Goal: Information Seeking & Learning: Learn about a topic

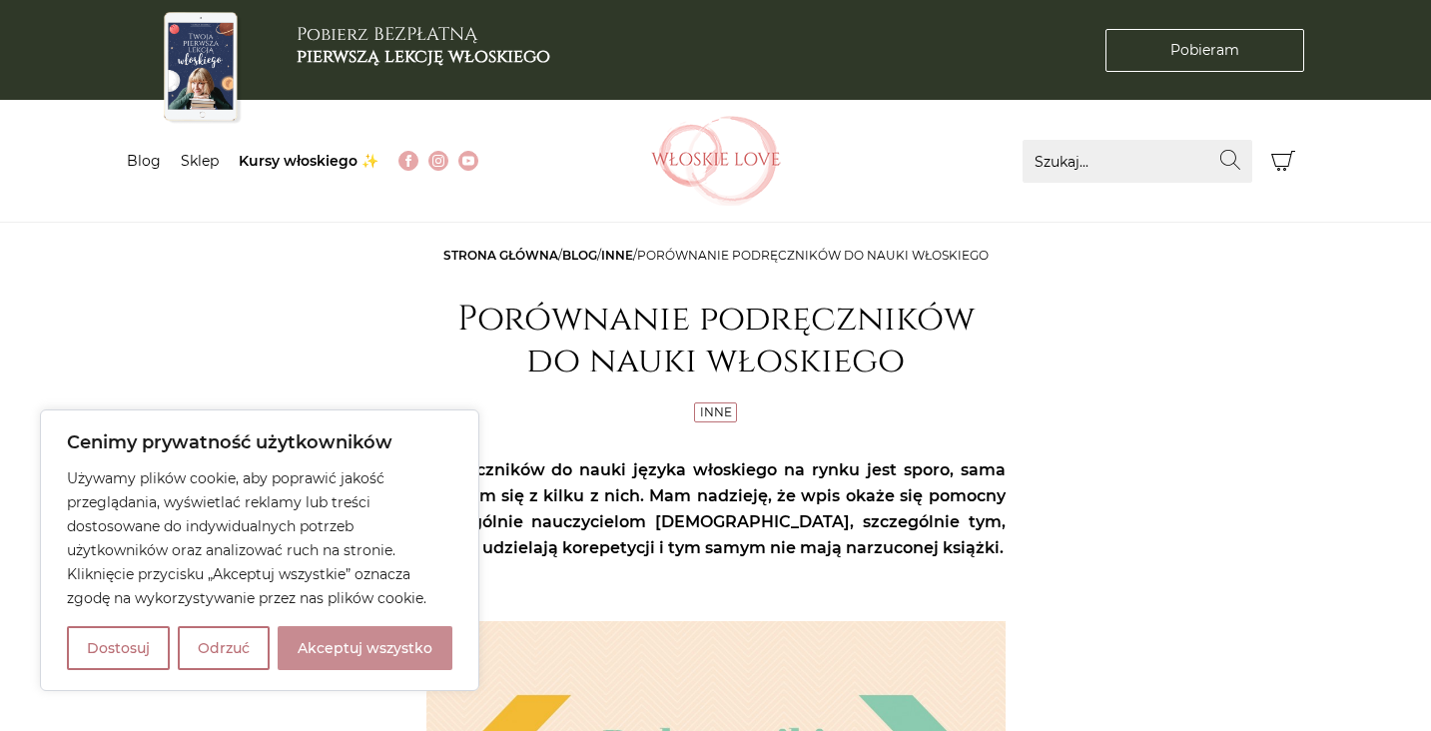
click at [363, 656] on button "Akceptuj wszystko" at bounding box center [365, 648] width 175 height 44
checkbox input "true"
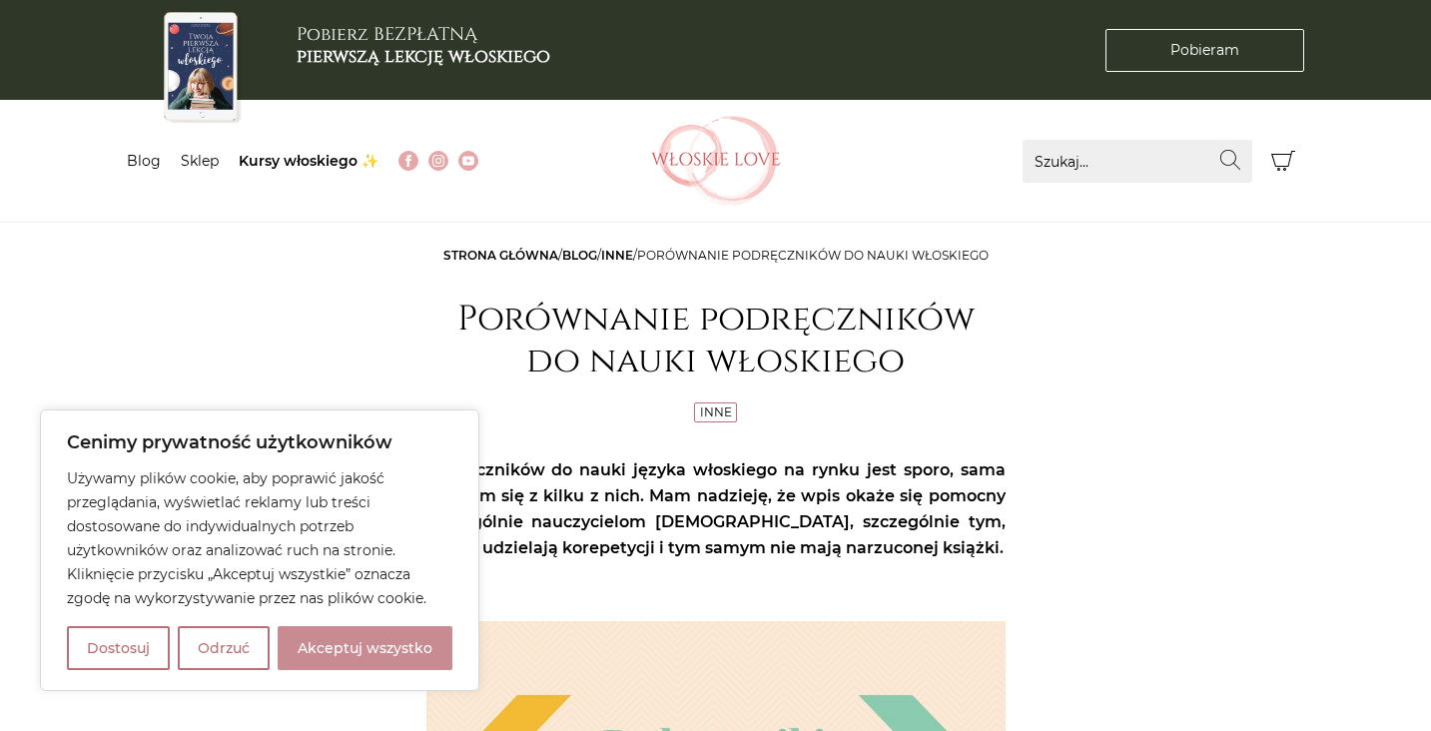
checkbox input "true"
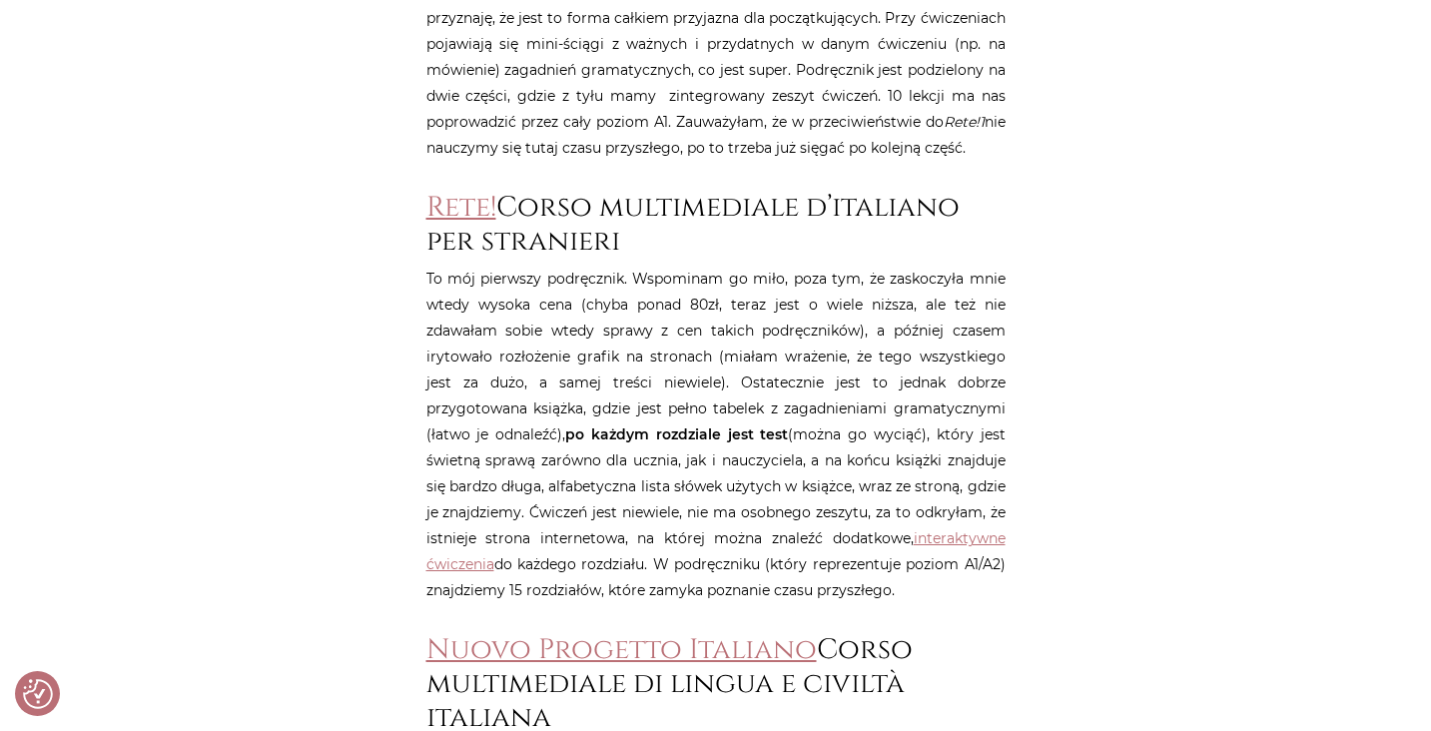
scroll to position [1440, 0]
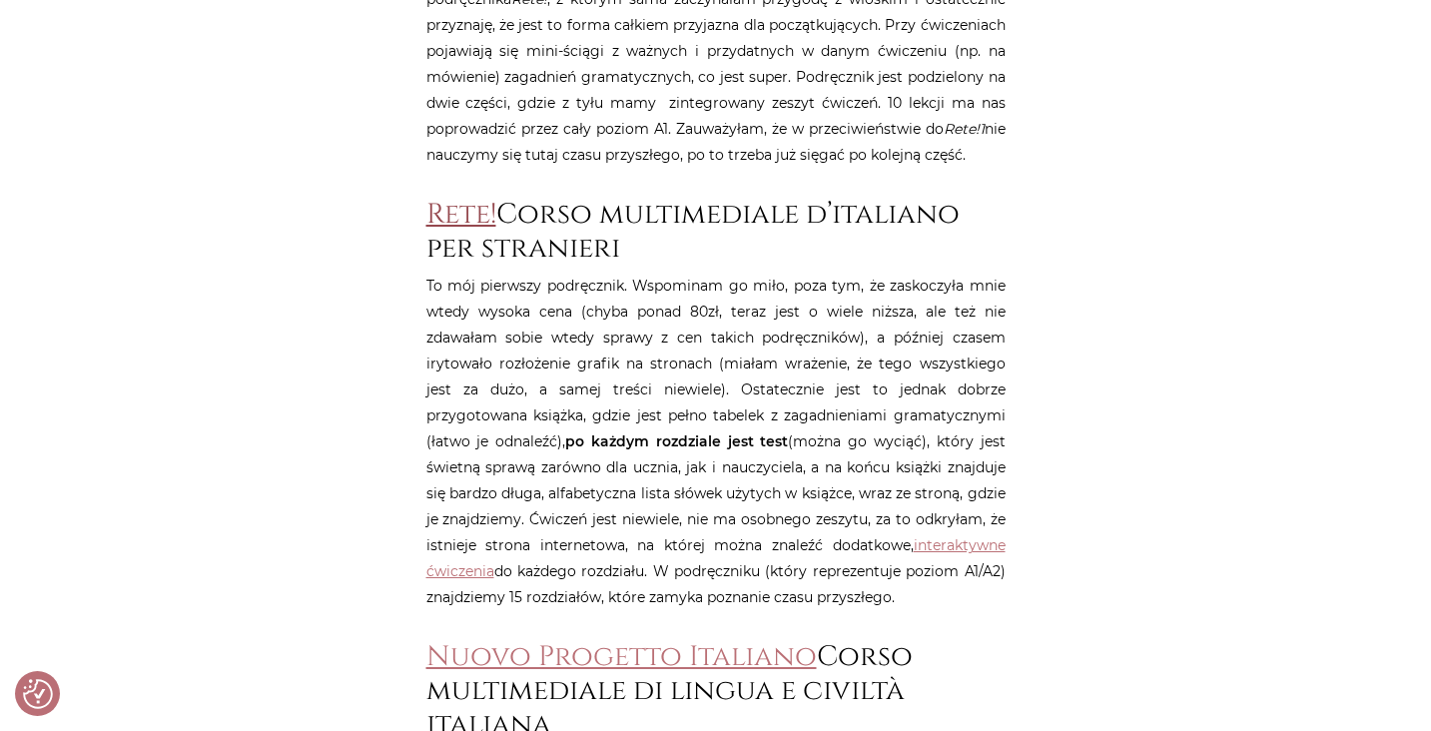
click at [458, 216] on link "Rete!" at bounding box center [461, 214] width 70 height 37
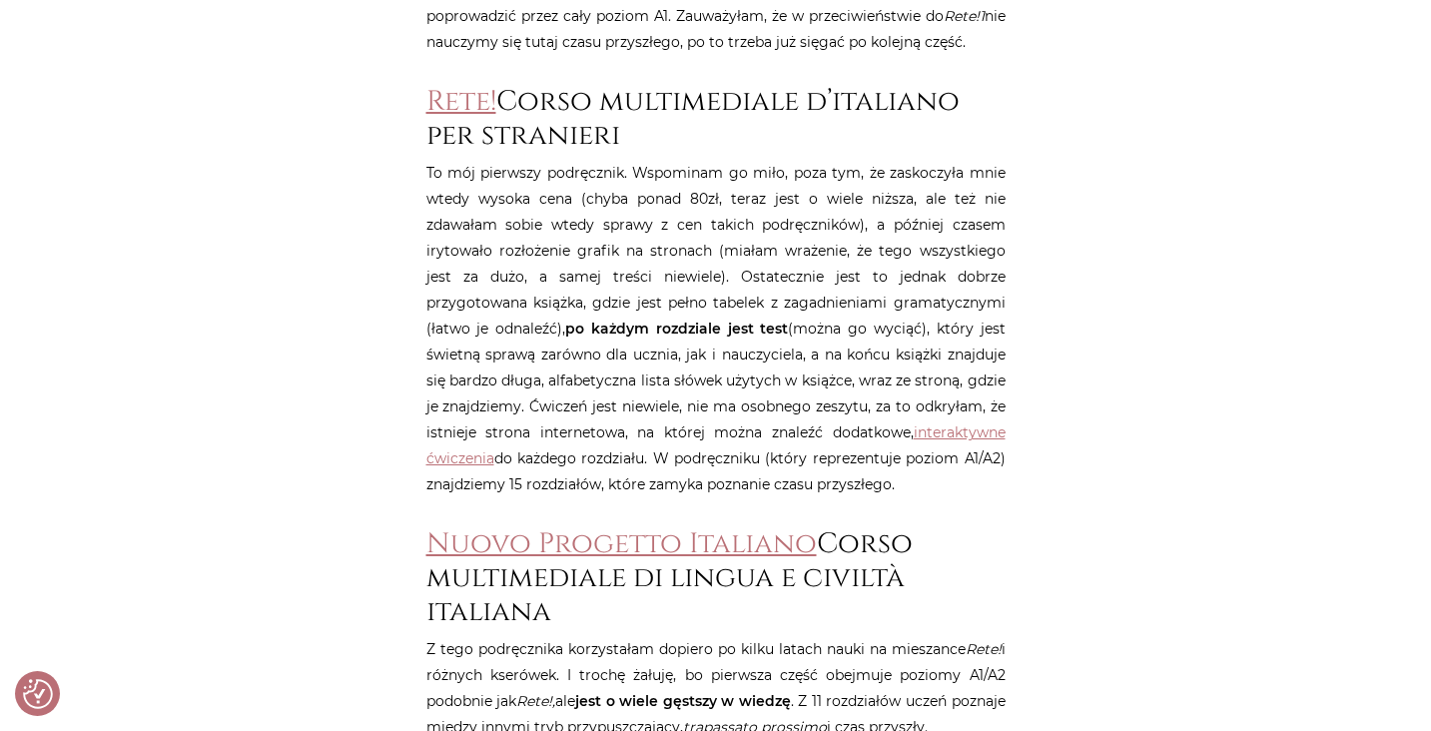
scroll to position [1559, 0]
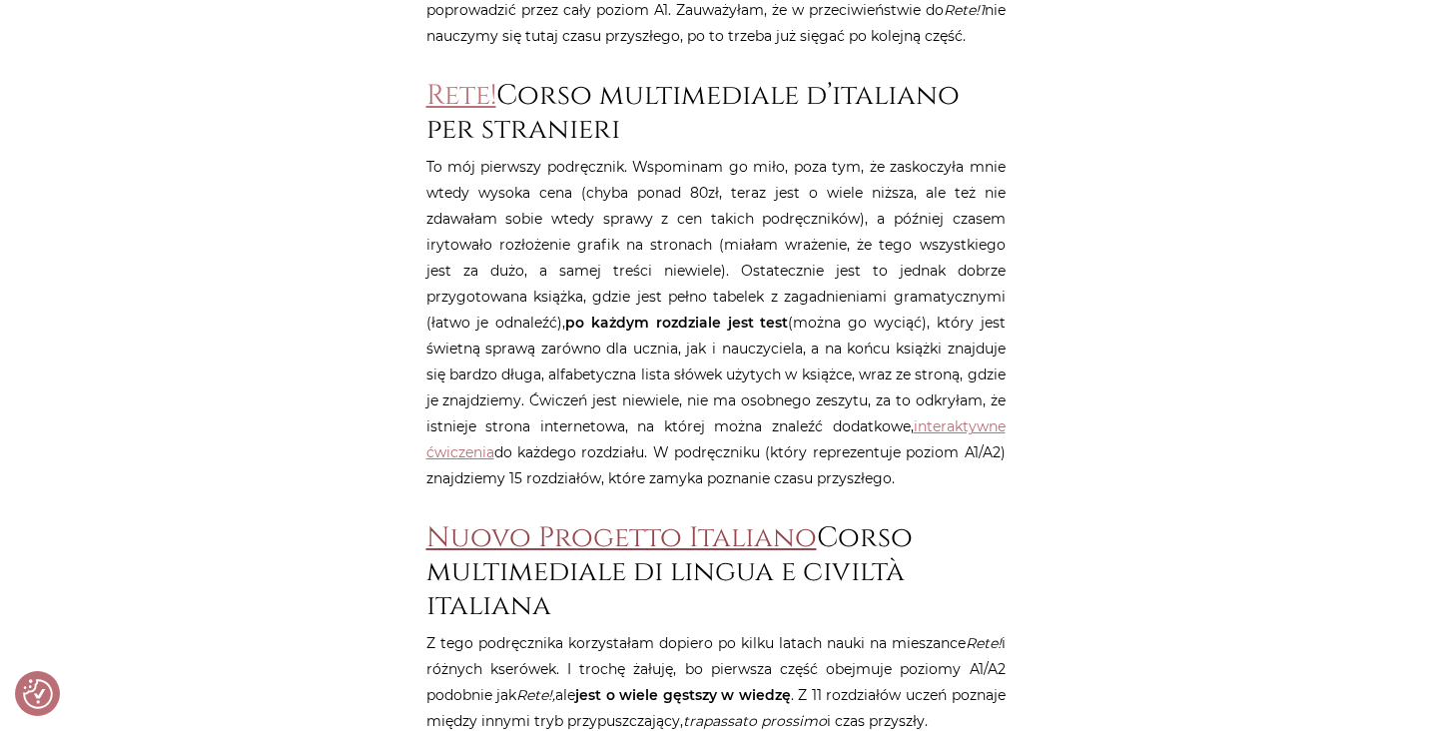
click at [506, 530] on link "Nuovo Progetto Italiano" at bounding box center [621, 537] width 390 height 37
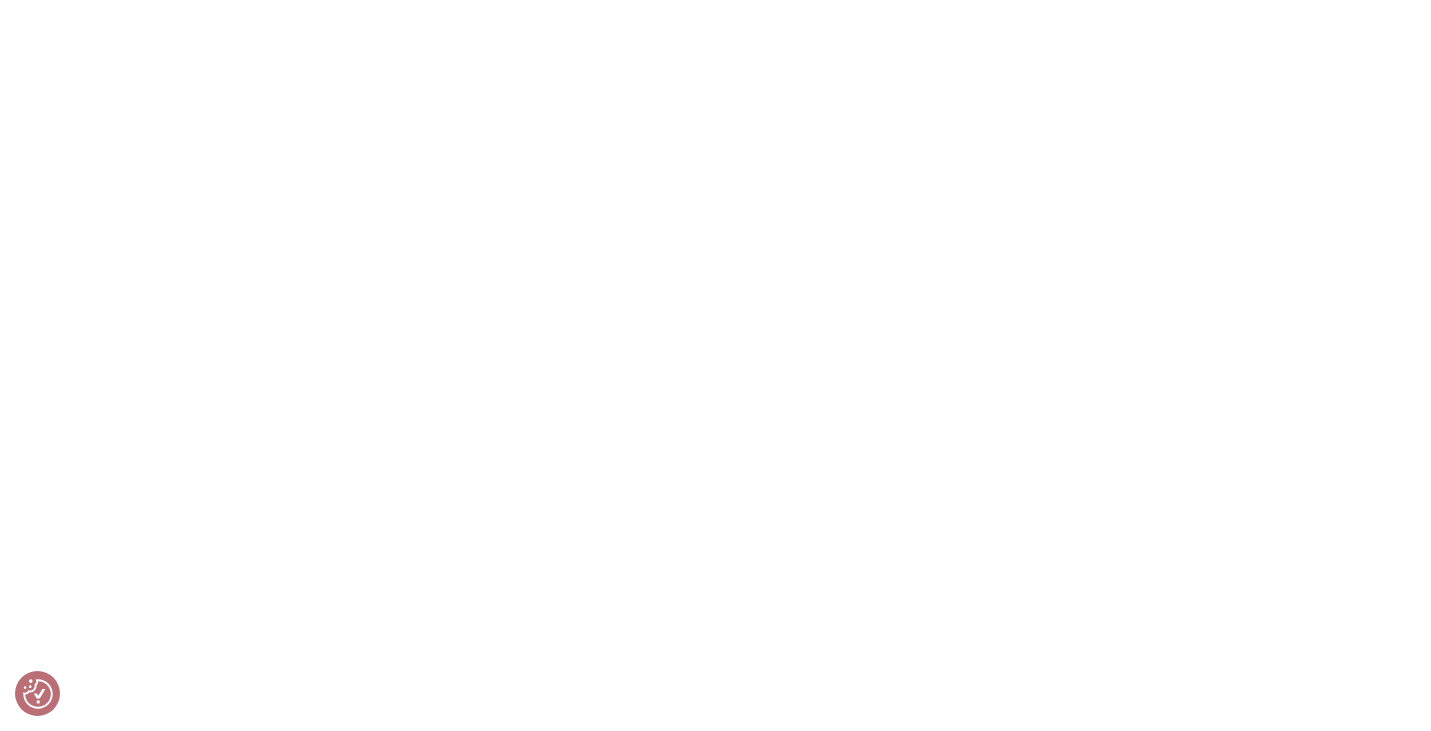
scroll to position [4927, 0]
